Goal: Find specific page/section: Find specific page/section

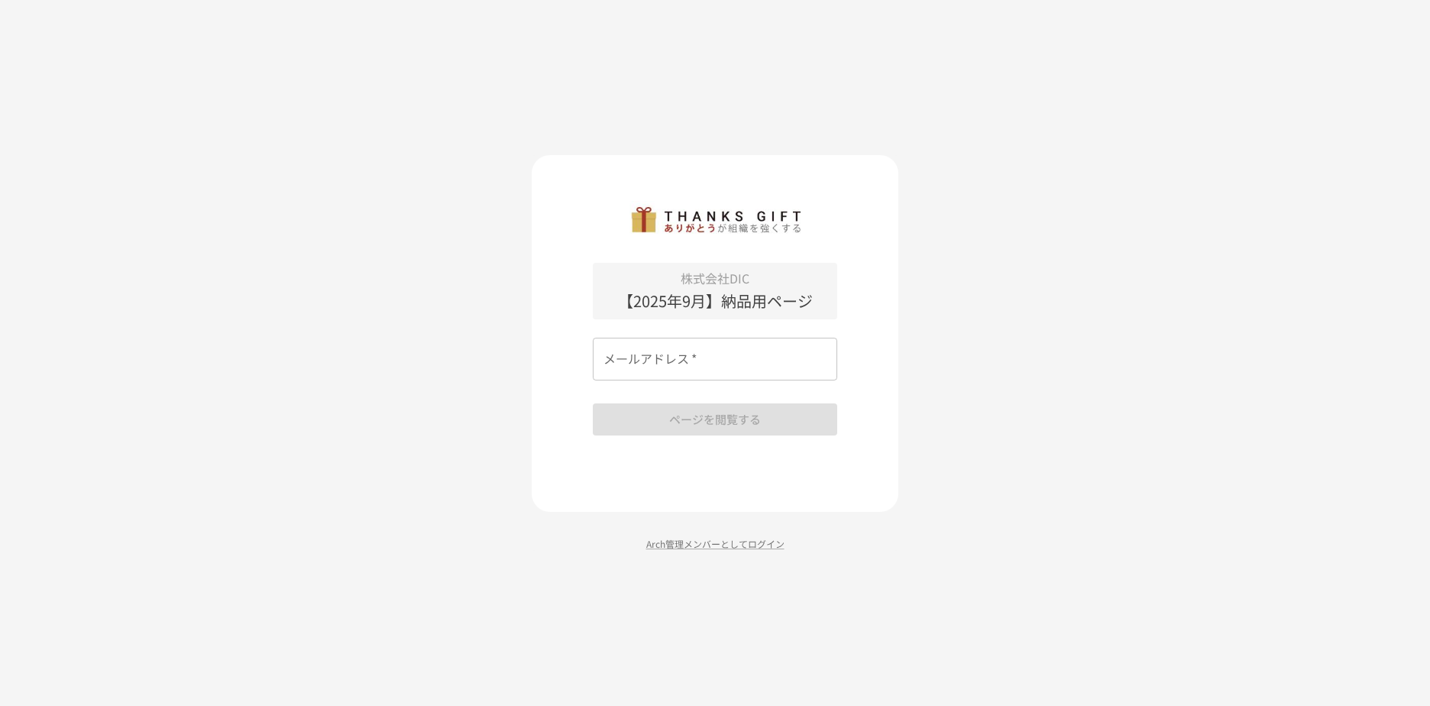
click at [711, 413] on div "株式会社DIC 【2025年9月】納品用ページ メールアドレス   * メールアドレス   * ページを閲覧する" at bounding box center [715, 349] width 245 height 173
click at [696, 365] on input "メールアドレス   *" at bounding box center [715, 359] width 245 height 43
click at [673, 374] on input "メールアドレス   *" at bounding box center [715, 359] width 245 height 43
type input "**********"
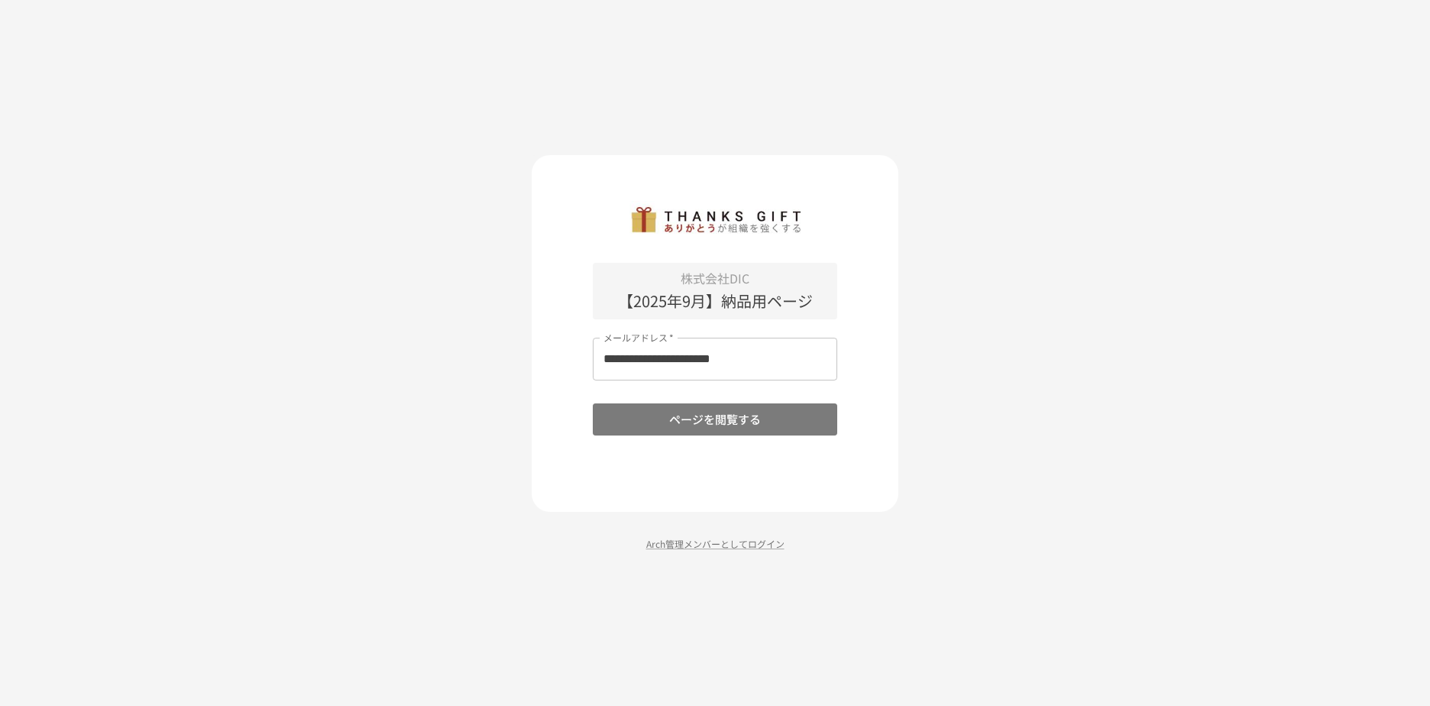
click at [701, 423] on button "ページを閲覧する" at bounding box center [715, 419] width 245 height 32
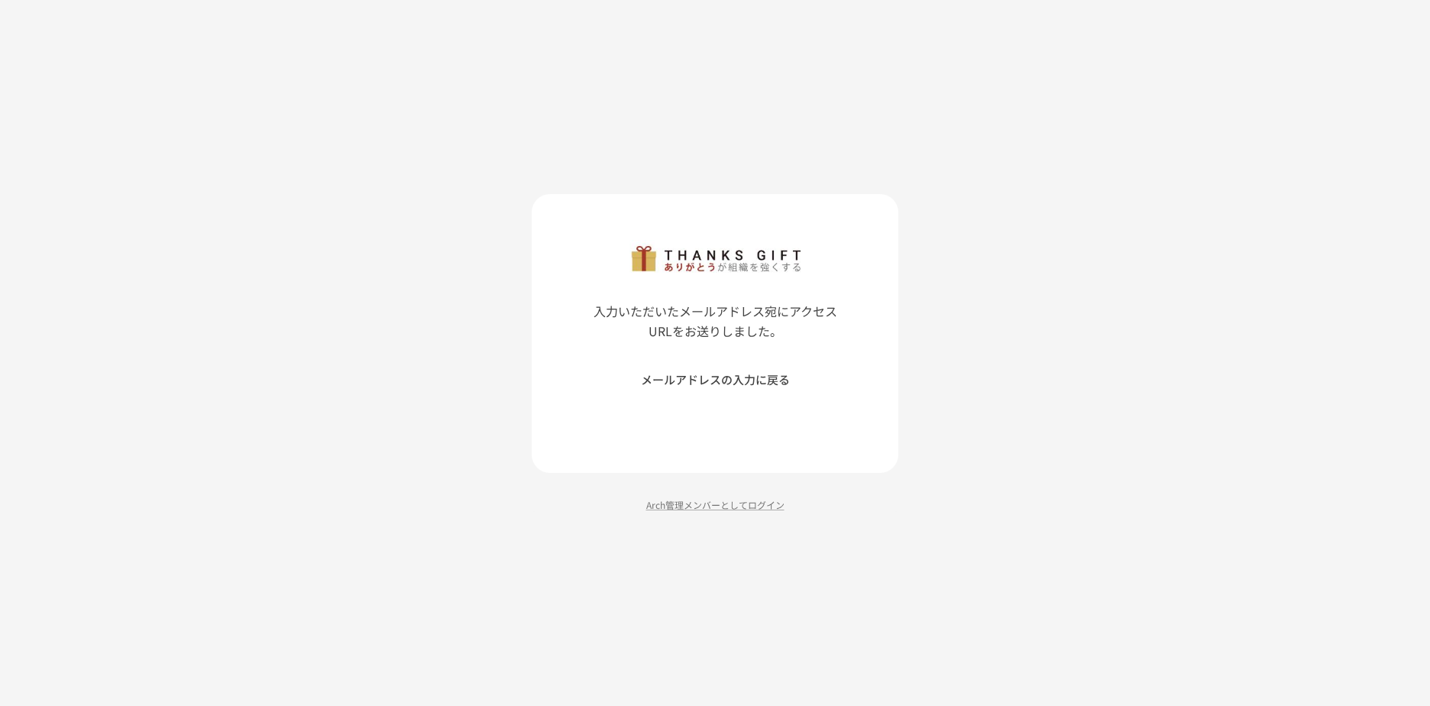
click at [710, 393] on button "メールアドレスの入力に戻る" at bounding box center [715, 380] width 245 height 32
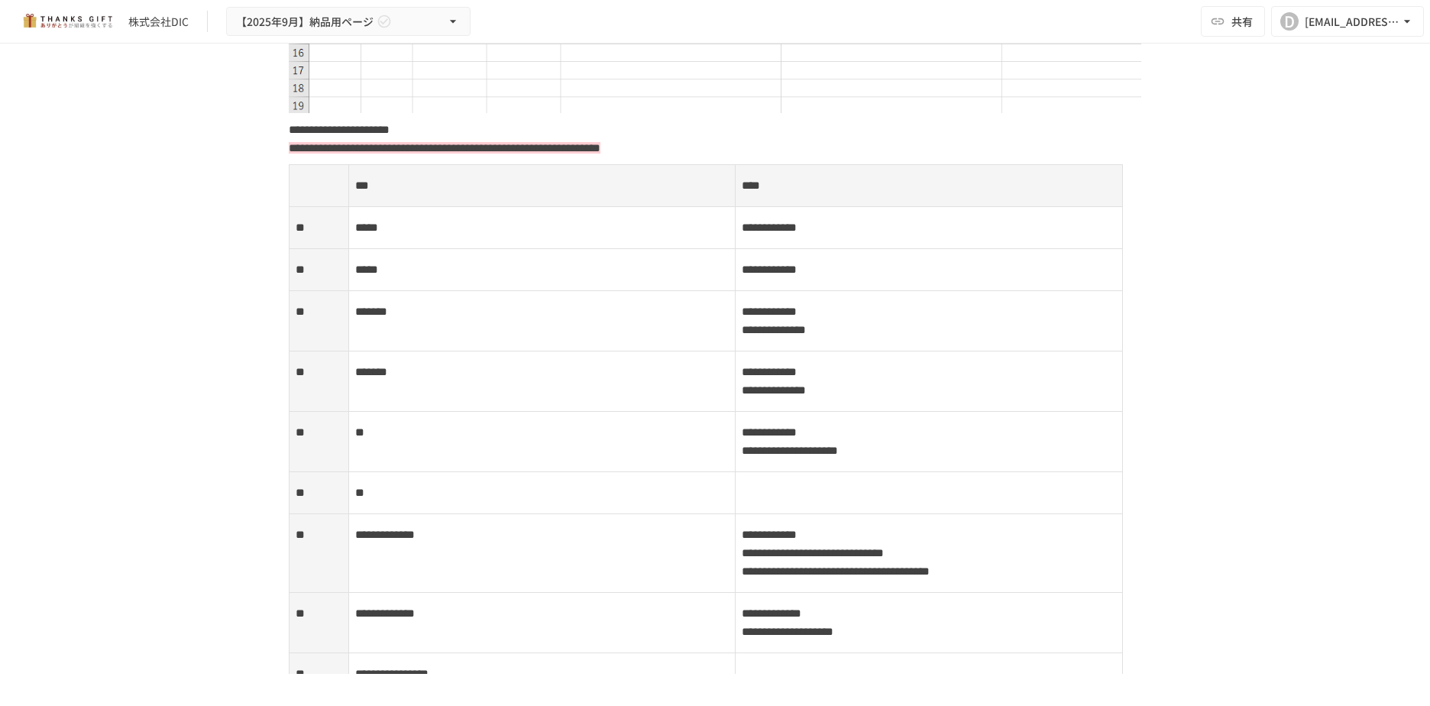
scroll to position [2598, 0]
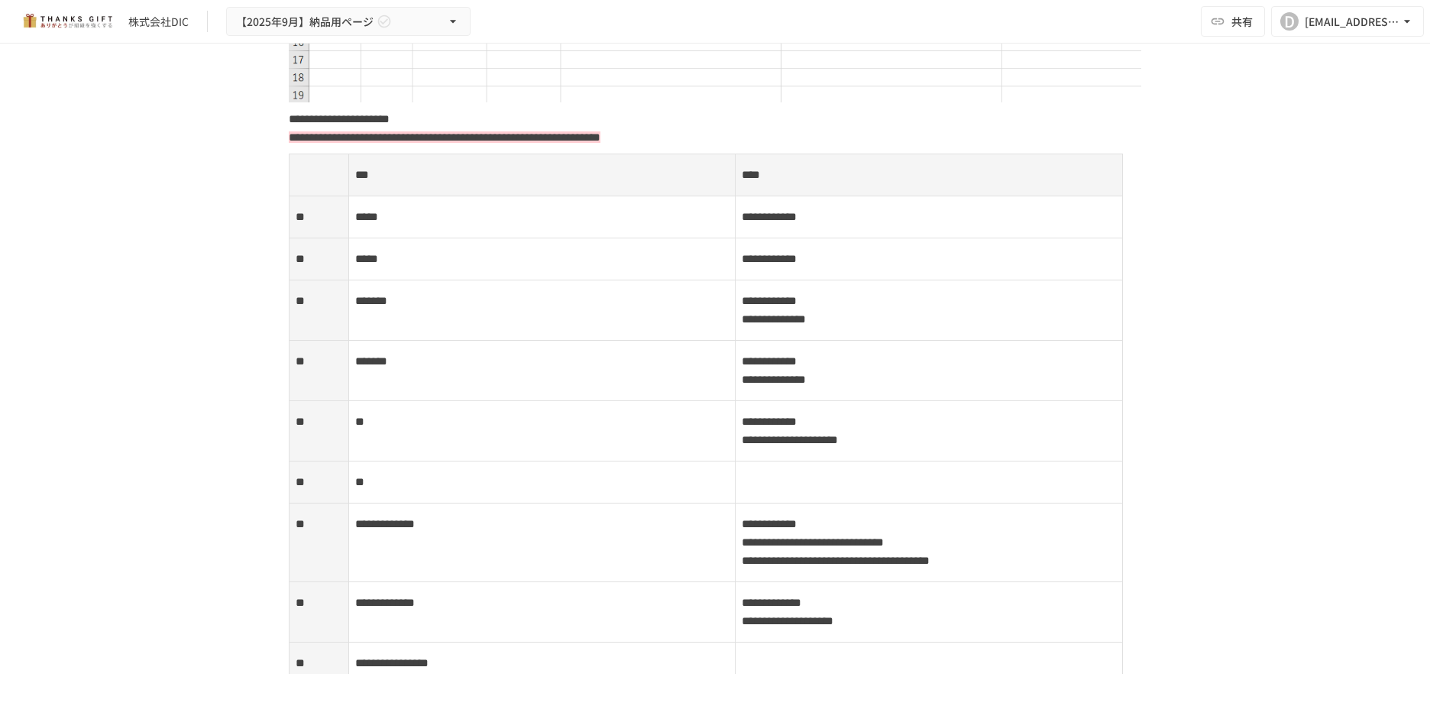
click at [381, 203] on td "*****" at bounding box center [541, 217] width 387 height 42
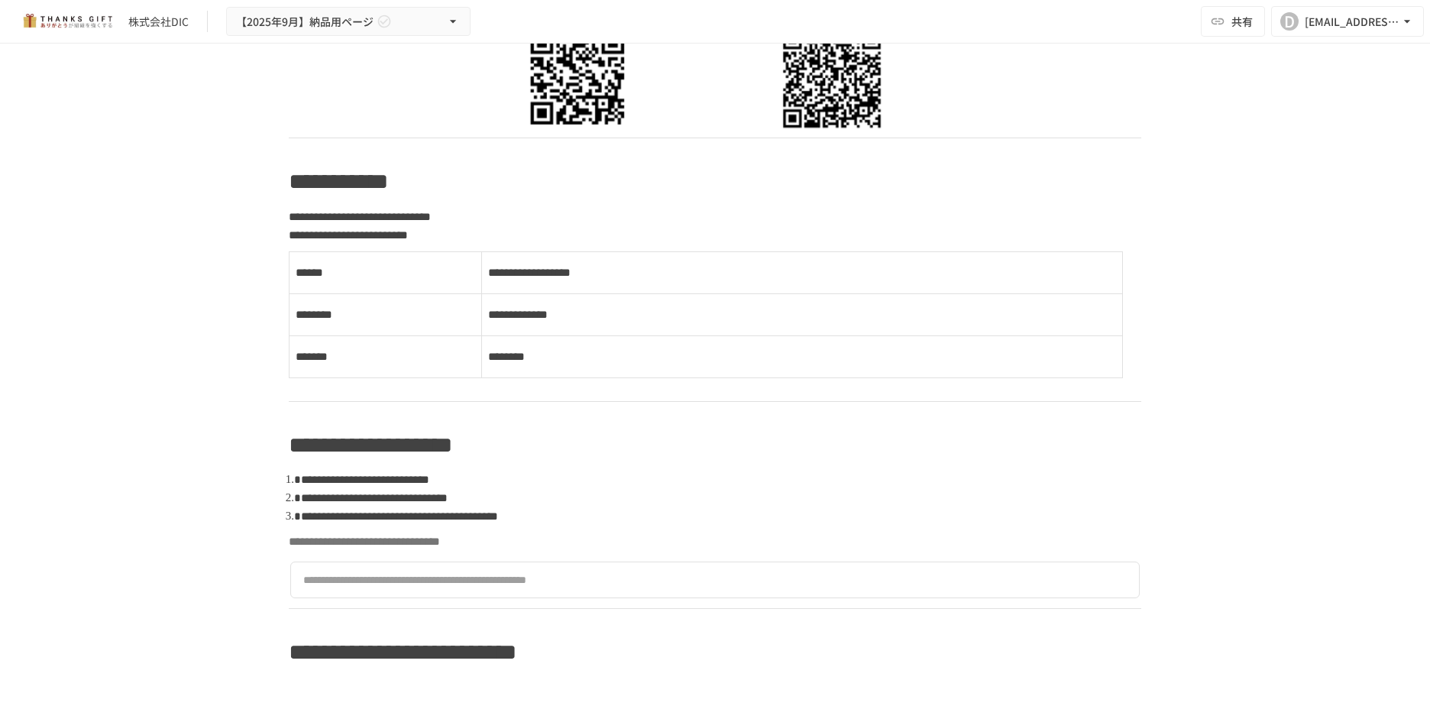
scroll to position [999, 0]
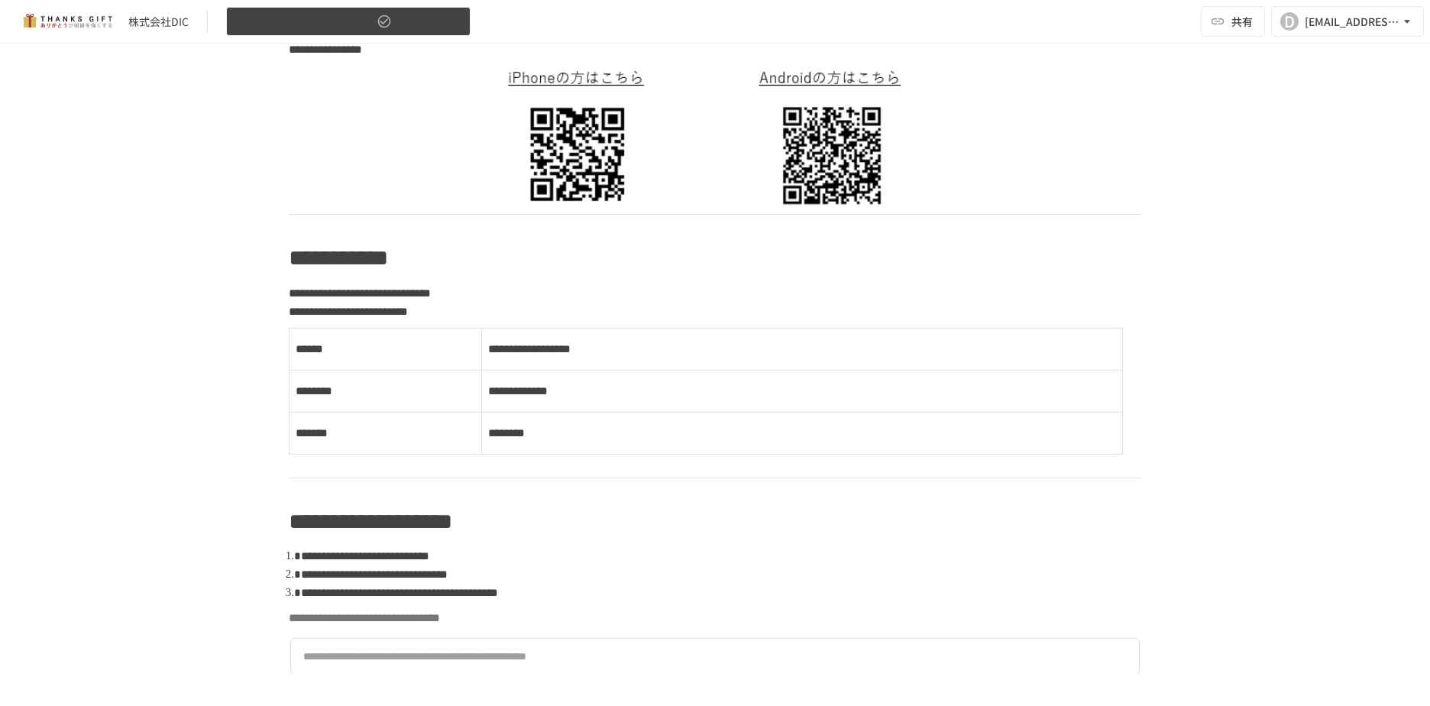
click at [366, 22] on span "【2025年9月】納品用ページ" at bounding box center [305, 21] width 138 height 19
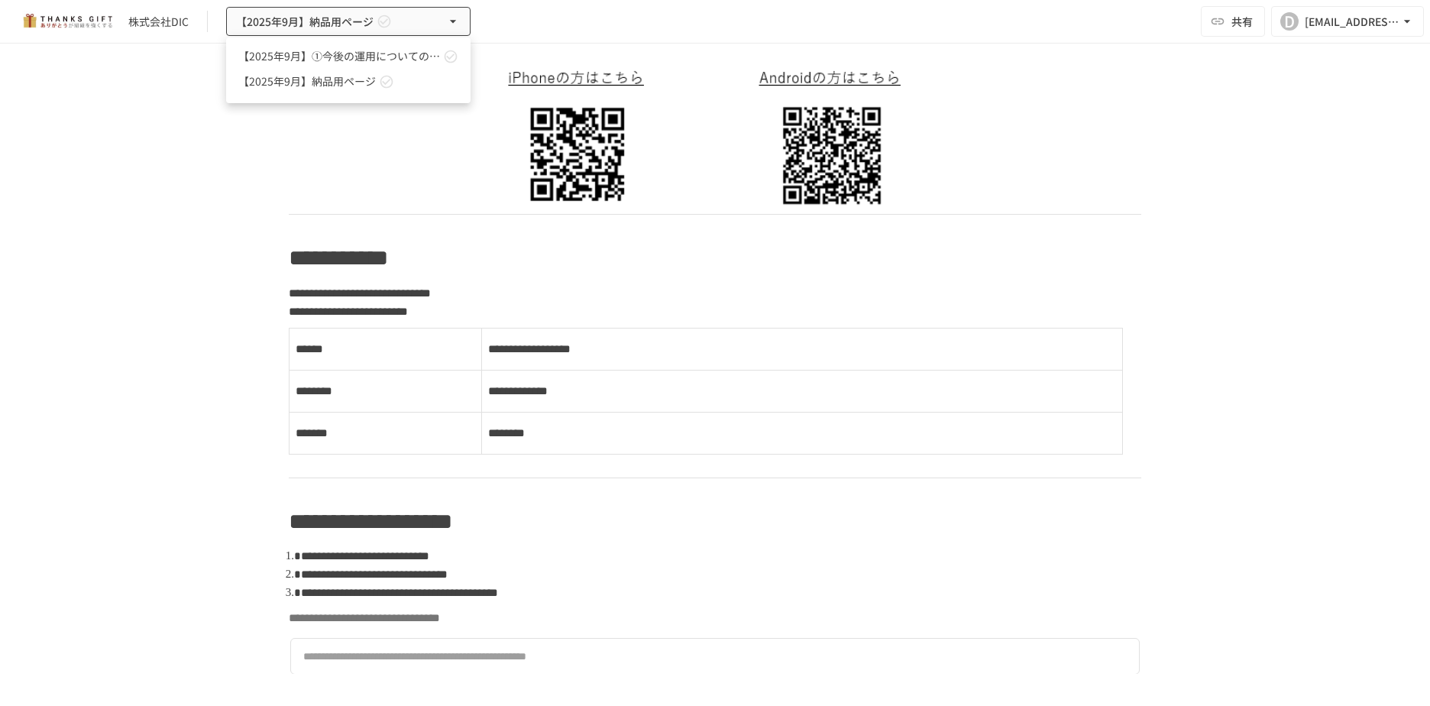
click at [313, 182] on div at bounding box center [715, 353] width 1430 height 706
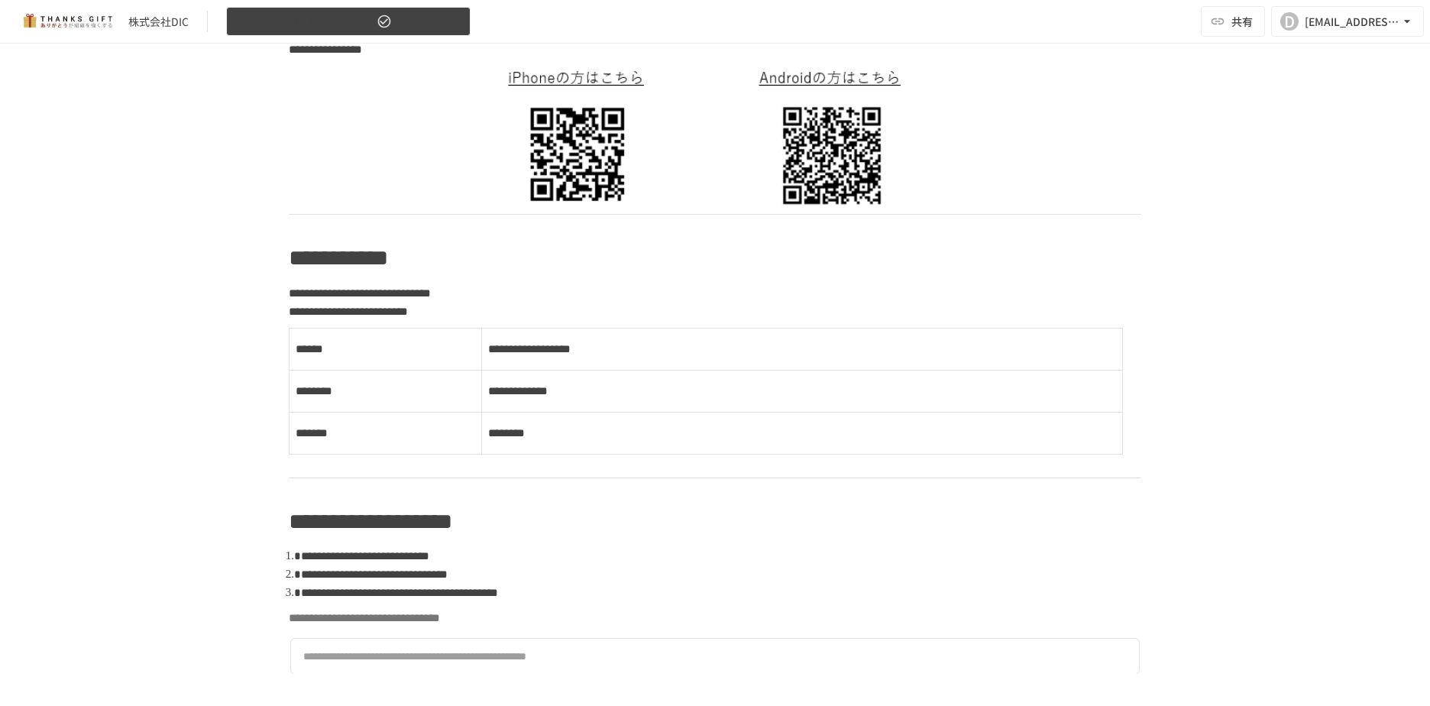
click at [311, 21] on span "【2025年9月】納品用ページ" at bounding box center [305, 21] width 138 height 19
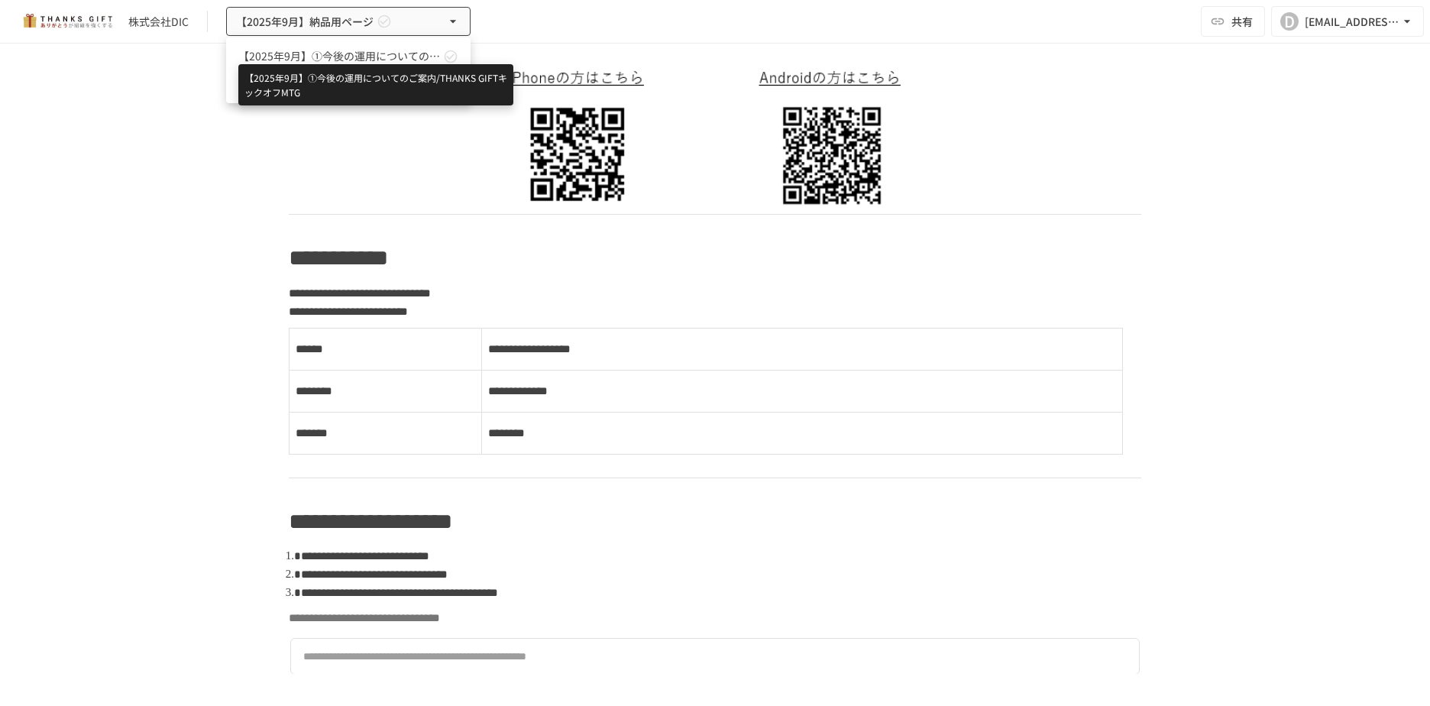
click at [317, 55] on span "【2025年9月】①今後の運用についてのご案内/THANKS GIFTキックオフMTG" at bounding box center [339, 56] width 202 height 16
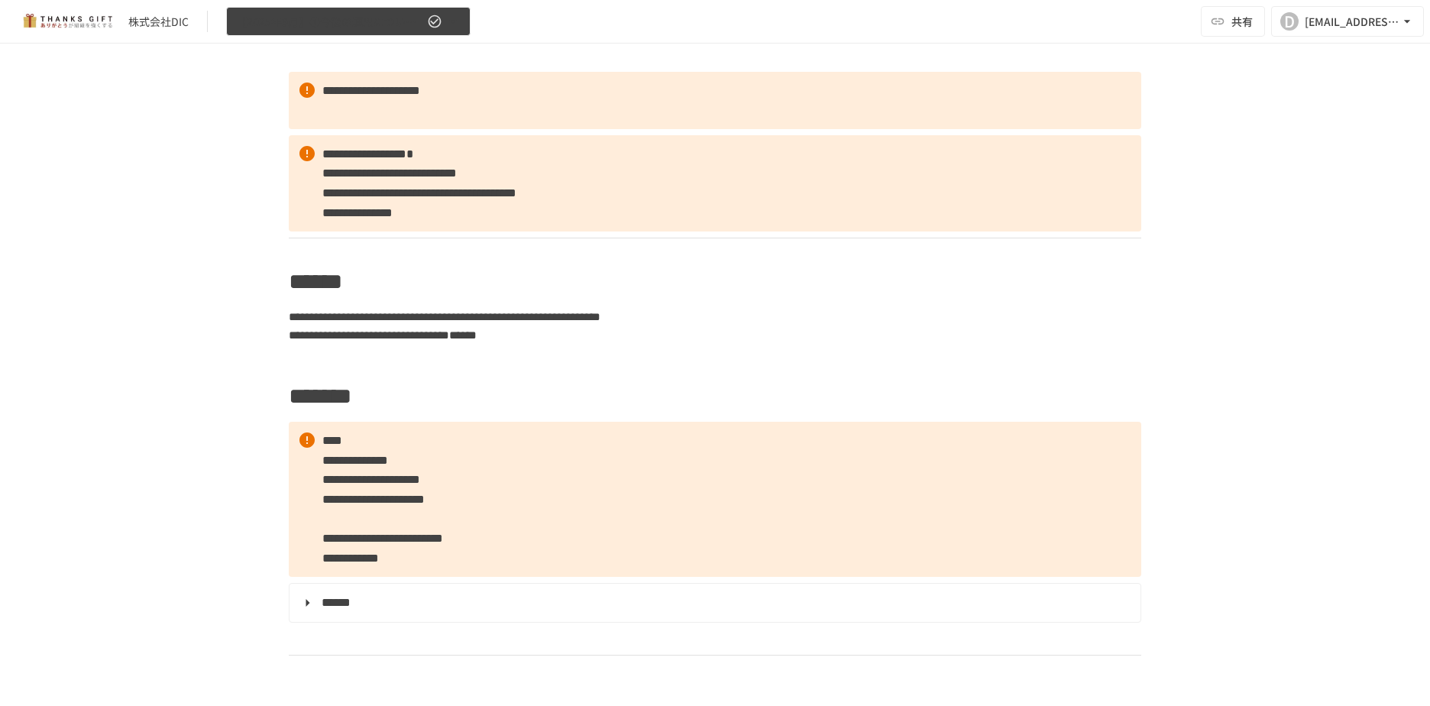
scroll to position [1460, 0]
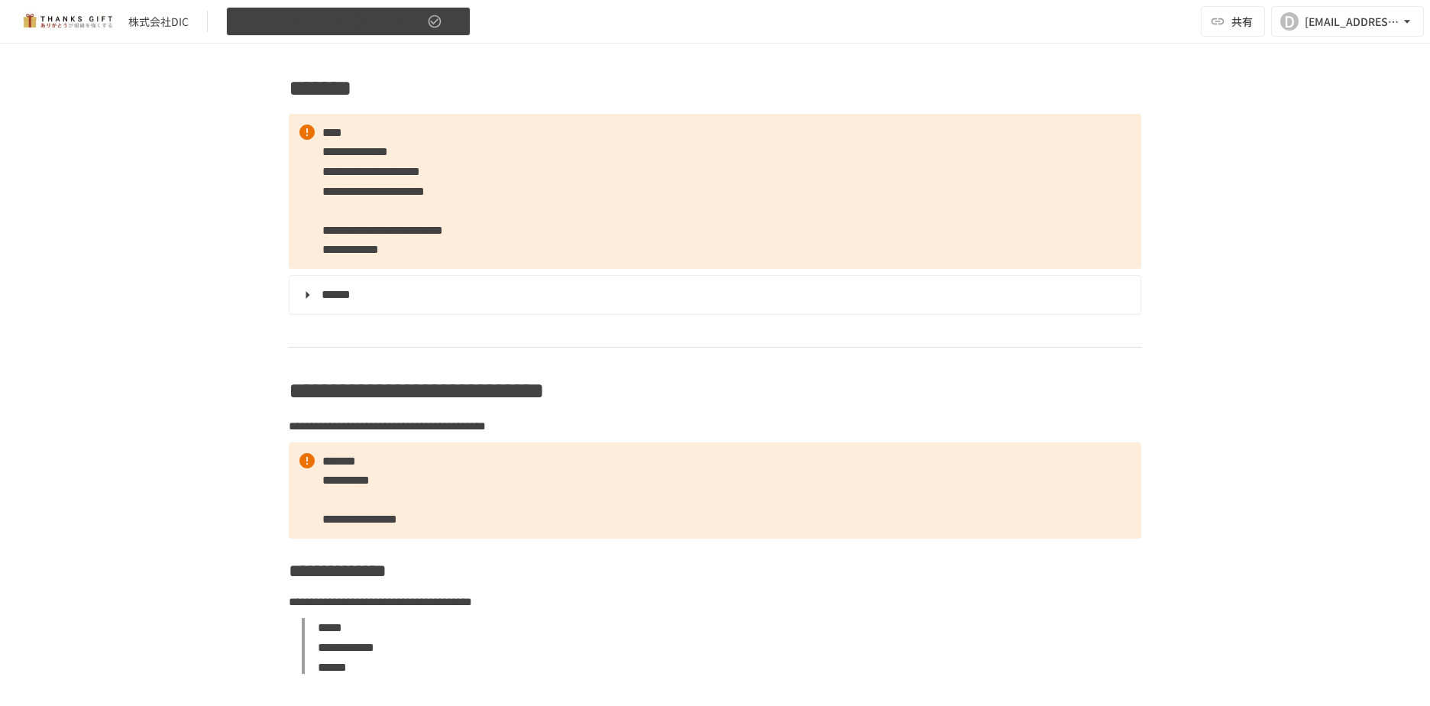
click at [332, 35] on button "【2025年9月】①今後の運用についてのご案内/THANKS GIFTキックオフMTG" at bounding box center [348, 22] width 245 height 30
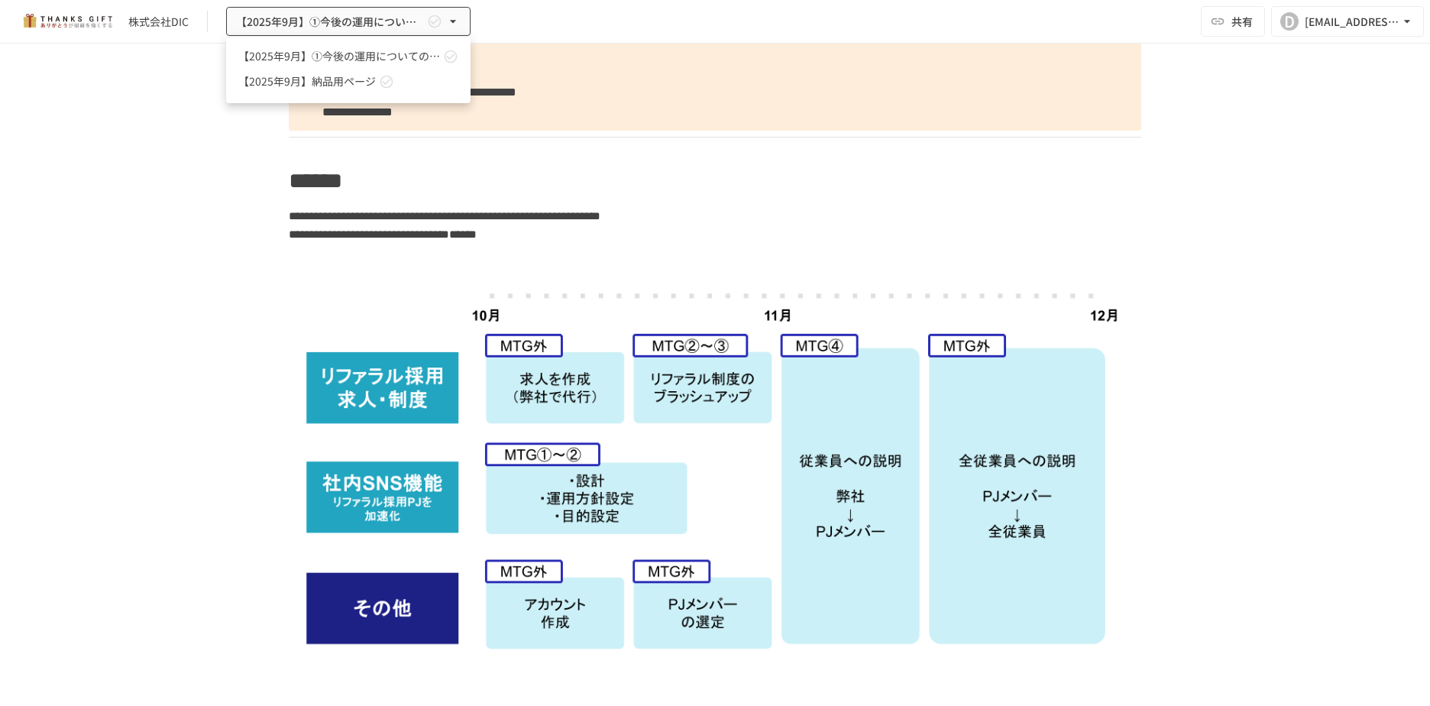
scroll to position [2050, 0]
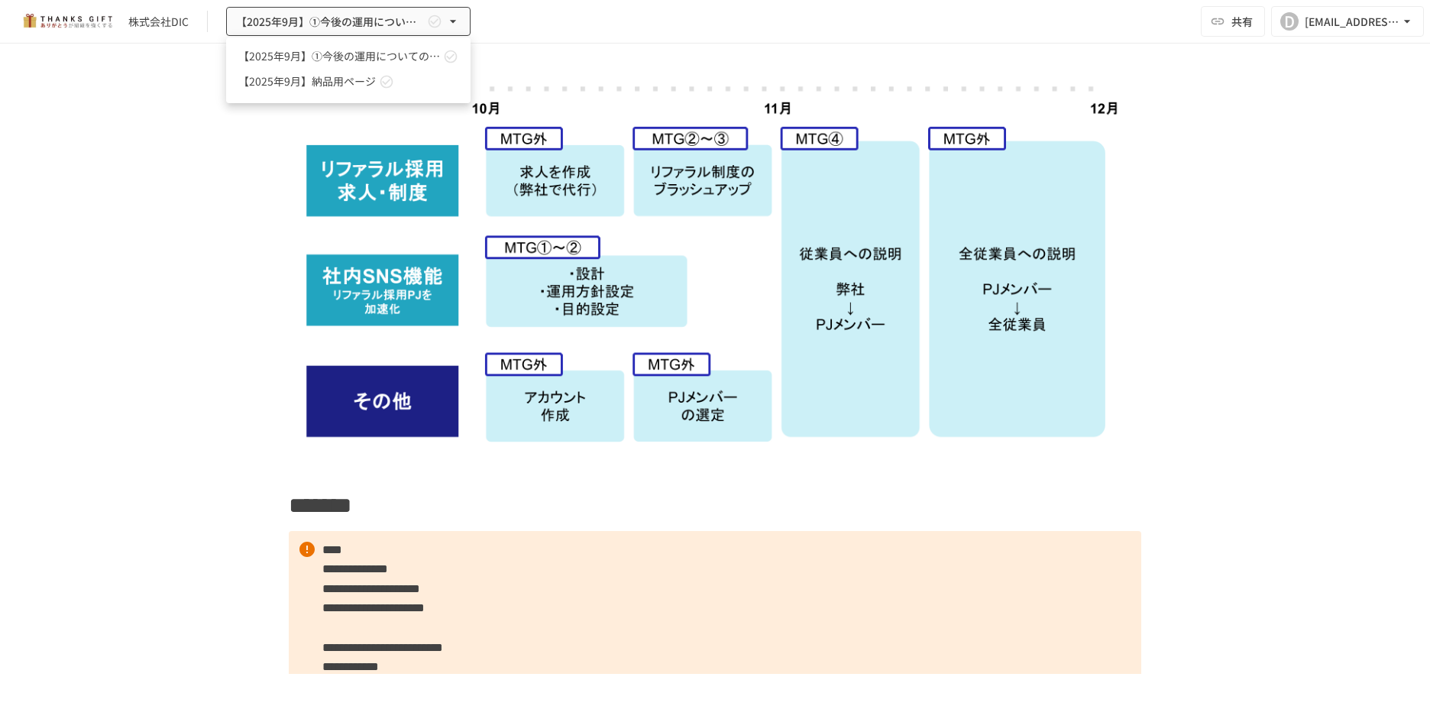
click at [345, 84] on span "【2025年9月】納品用ページ" at bounding box center [307, 81] width 138 height 16
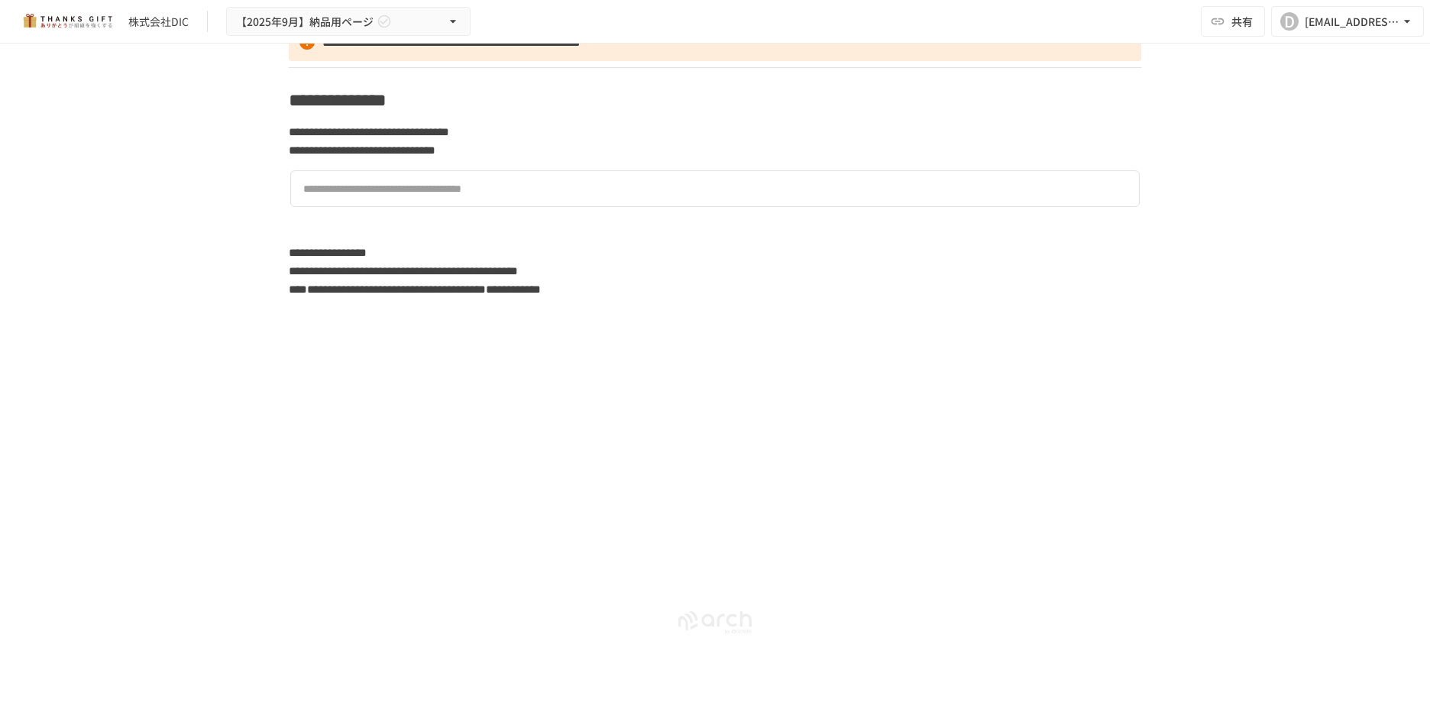
scroll to position [4355, 0]
